Goal: Find specific page/section: Find specific page/section

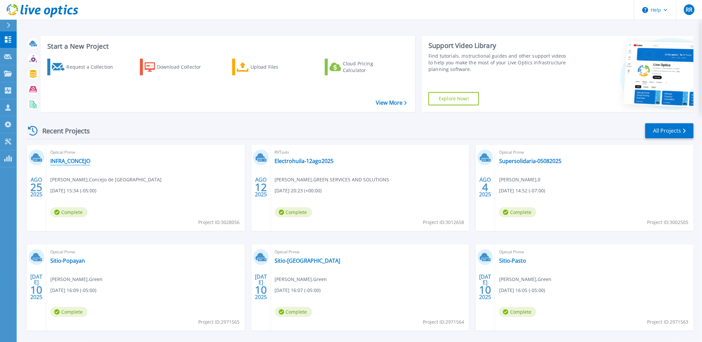
click at [84, 157] on link "INFRA_CONCEJO" at bounding box center [70, 160] width 40 height 7
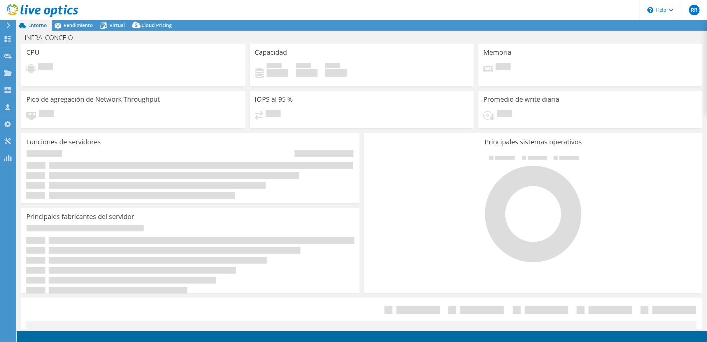
select select "USD"
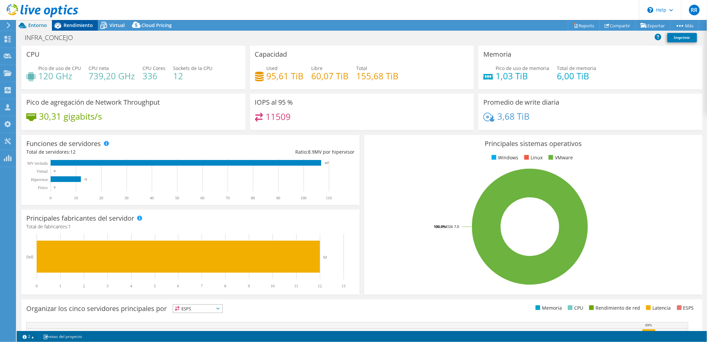
click at [69, 22] on span "Rendimiento" at bounding box center [78, 25] width 29 height 6
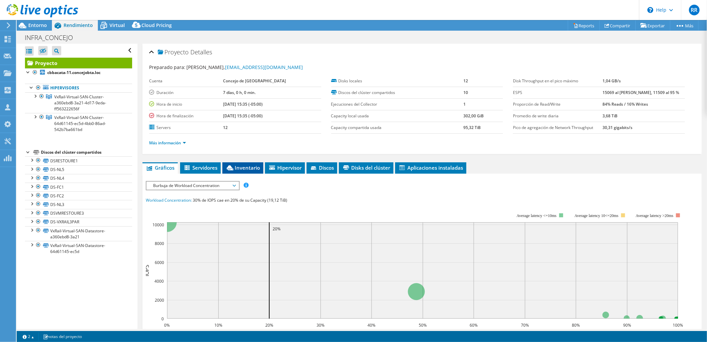
click at [251, 170] on li "Inventario" at bounding box center [242, 167] width 41 height 11
